Goal: Task Accomplishment & Management: Use online tool/utility

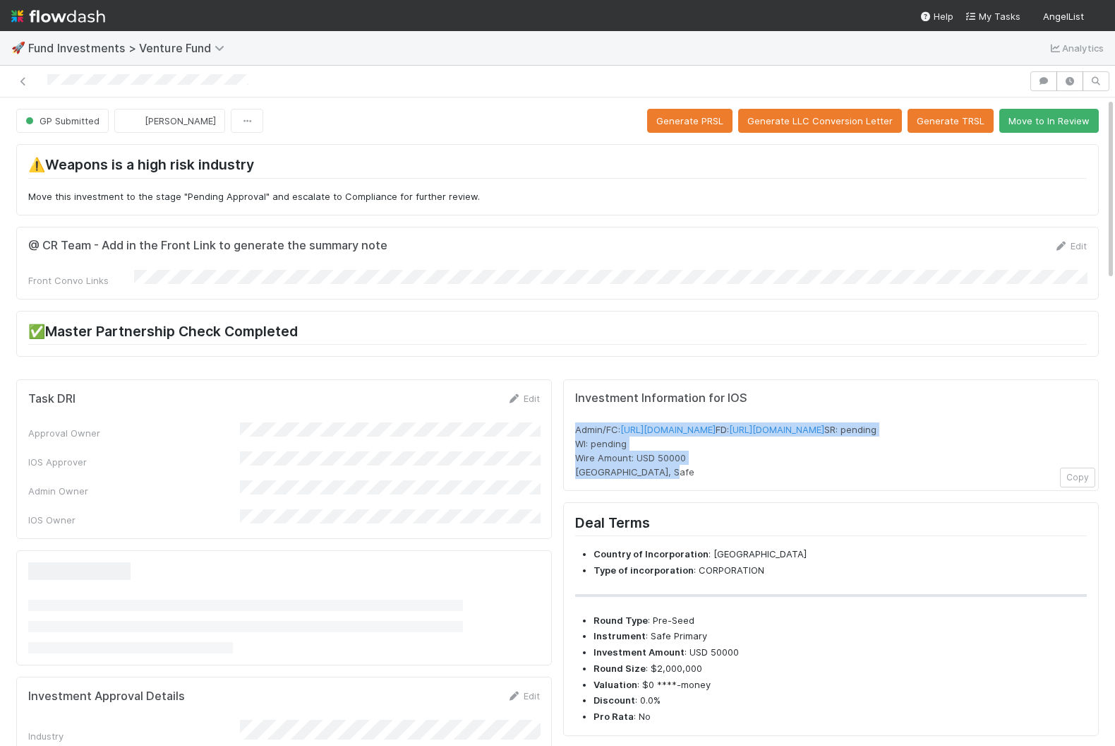
drag, startPoint x: 573, startPoint y: 416, endPoint x: 726, endPoint y: 486, distance: 169.0
click at [726, 486] on div "Investment Information for IOS Admin/FC: https://venture.angellist.com/v/admin/…" at bounding box center [831, 435] width 536 height 112
copy span "Admin/FC: https://venture.angellist.com/v/admin/funds/investment/29356 FD: http…"
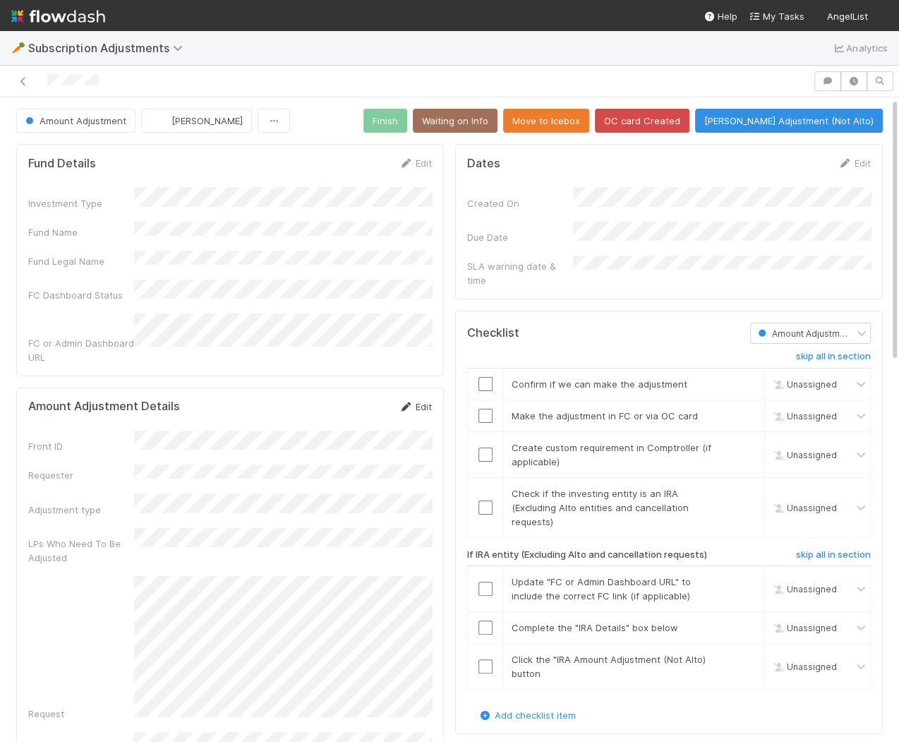
click at [416, 401] on link "Edit" at bounding box center [415, 406] width 33 height 11
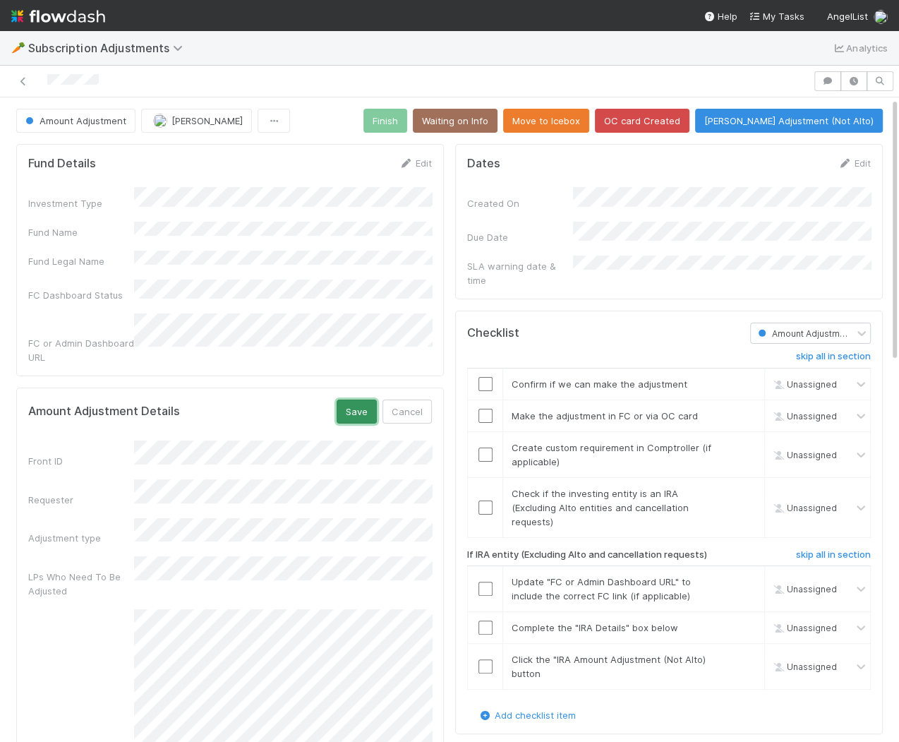
click at [358, 400] on button "Save" at bounding box center [357, 412] width 40 height 24
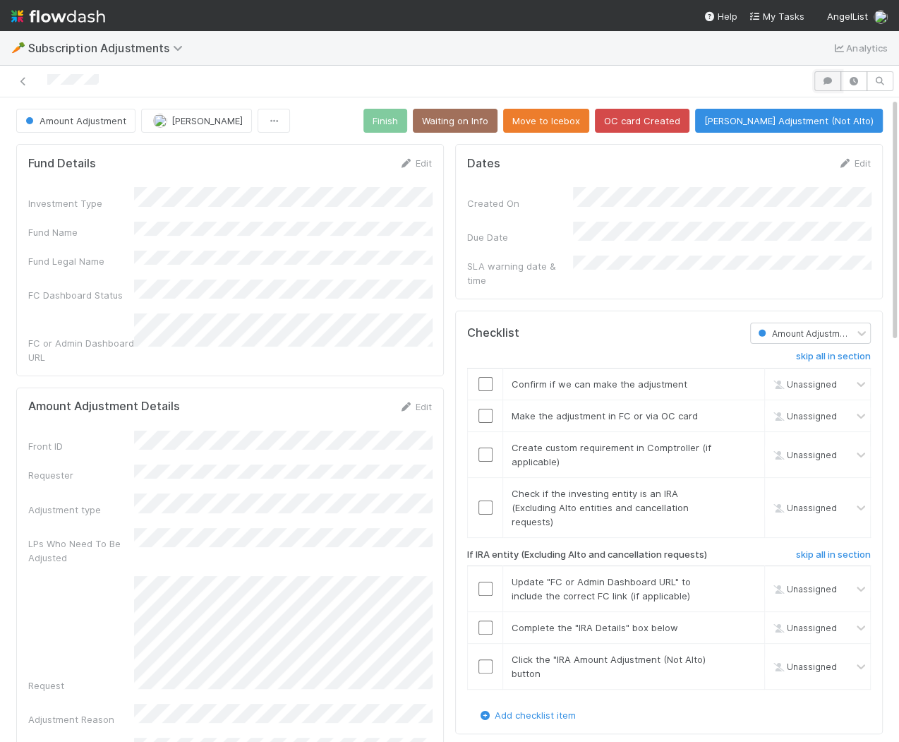
click at [829, 90] on button "button" at bounding box center [828, 81] width 27 height 20
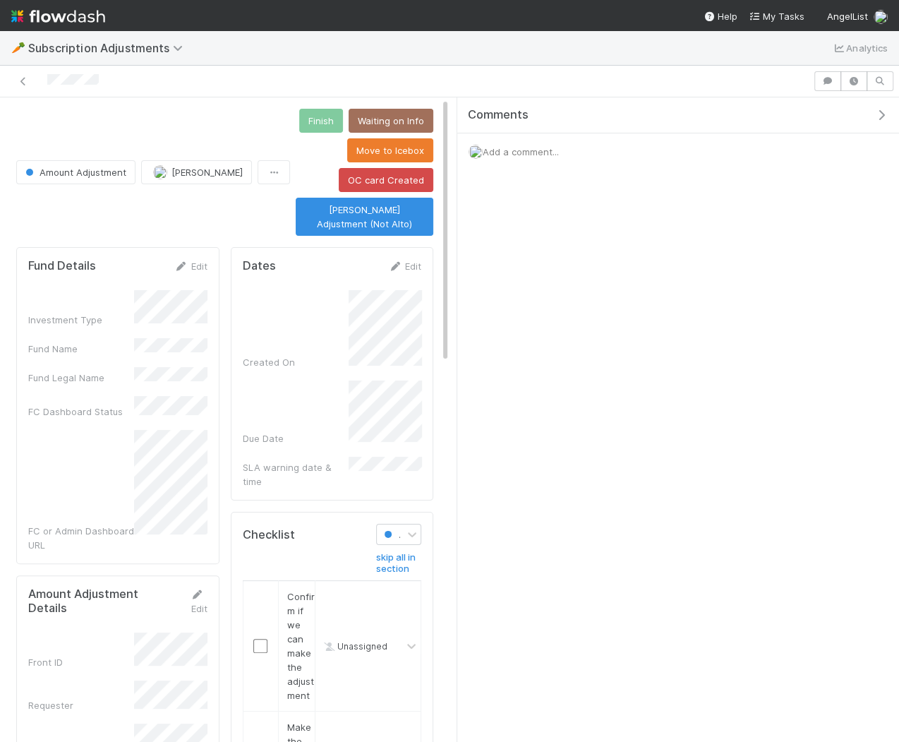
click at [635, 159] on div "Add a comment..." at bounding box center [678, 151] width 442 height 37
click at [625, 149] on div "Add a comment..." at bounding box center [678, 151] width 442 height 37
click at [549, 146] on span "Add a comment..." at bounding box center [521, 151] width 76 height 11
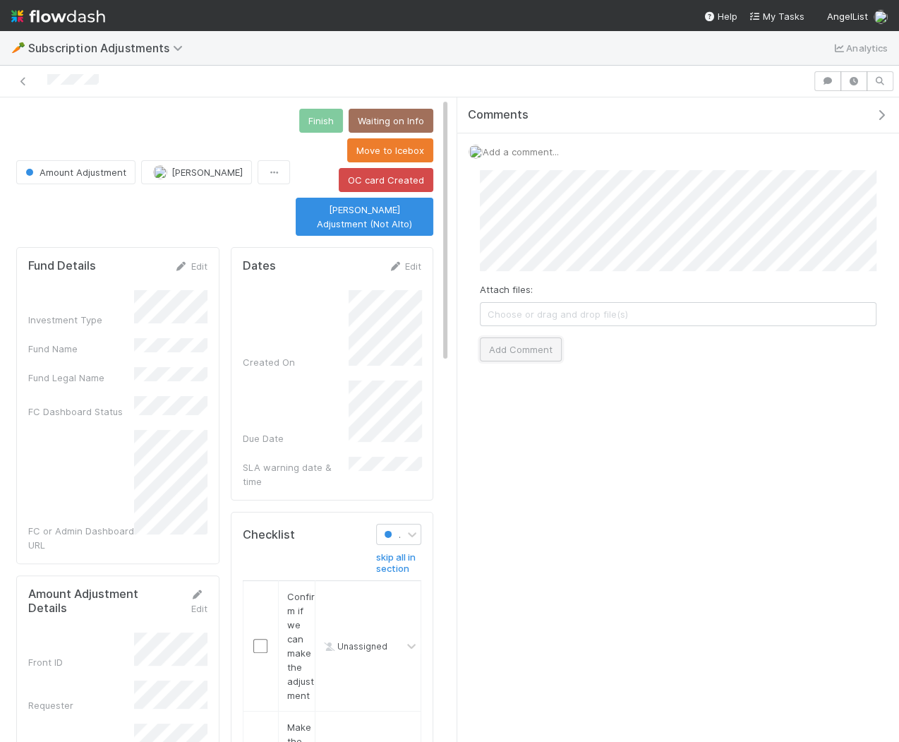
click at [523, 340] on button "Add Comment" at bounding box center [521, 349] width 82 height 24
